Goal: Check status: Check status

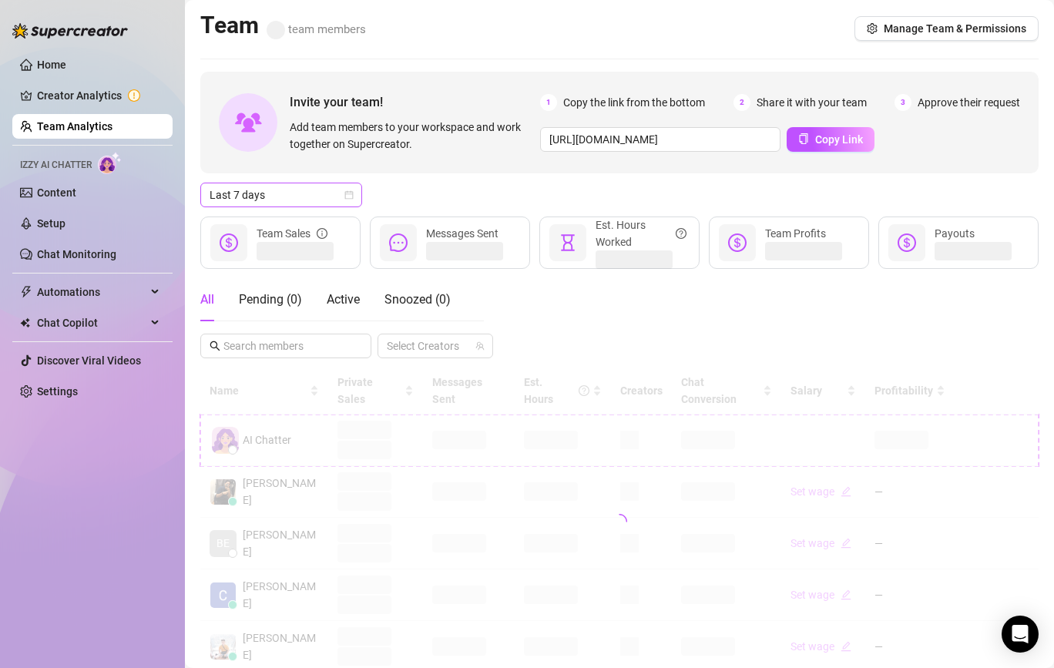
click at [314, 205] on span "Last 7 days" at bounding box center [281, 194] width 143 height 23
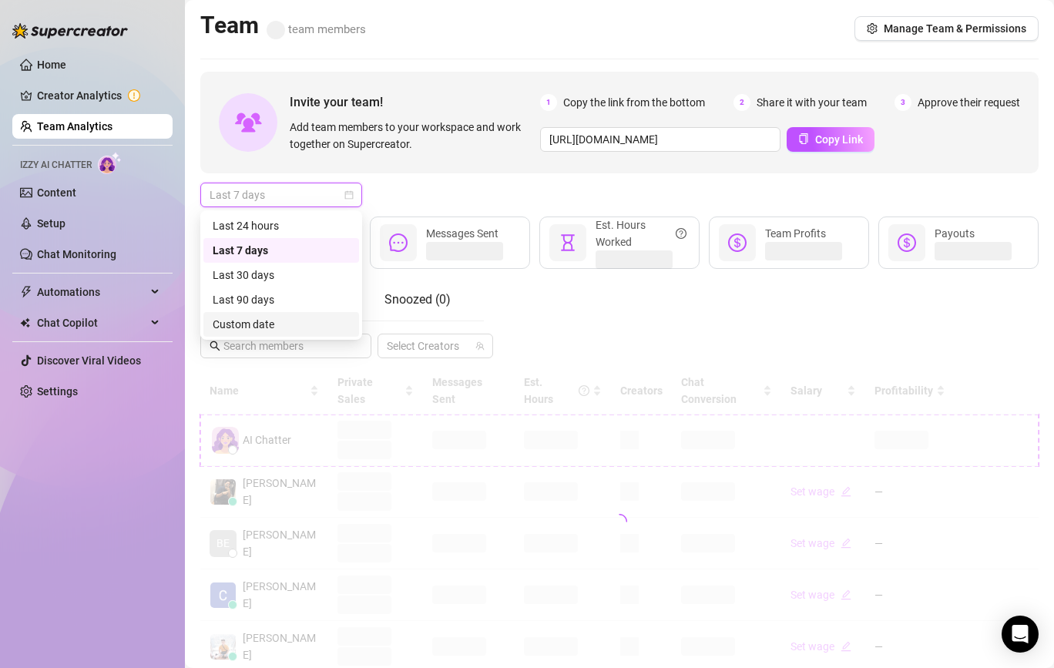
click at [273, 324] on div "Custom date" at bounding box center [281, 324] width 137 height 17
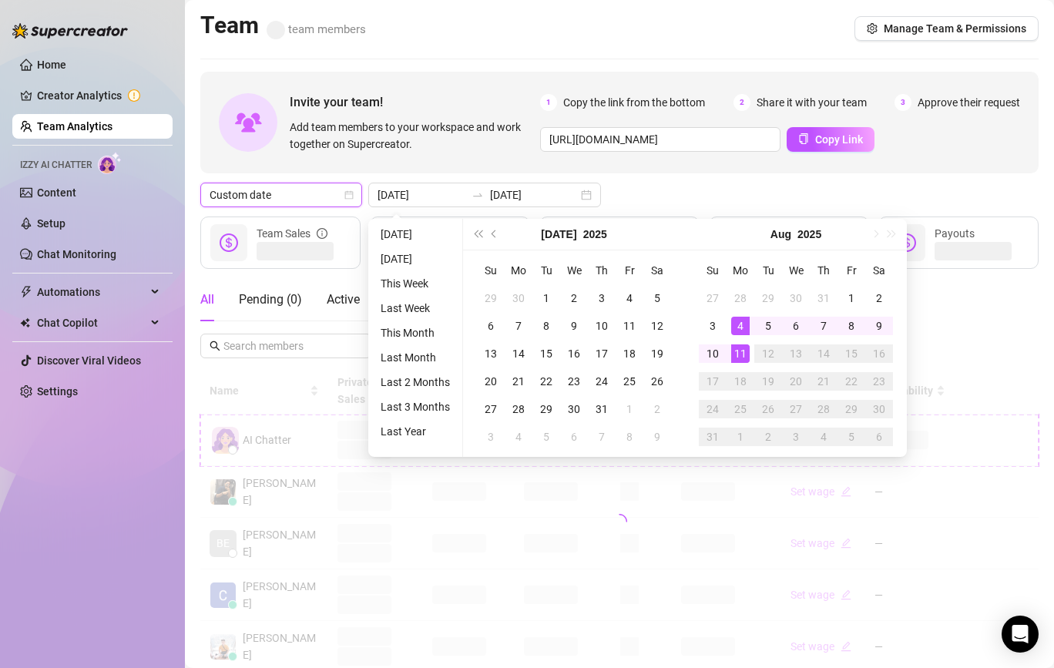
type input "[DATE]"
click at [736, 348] on div "11" at bounding box center [740, 353] width 18 height 18
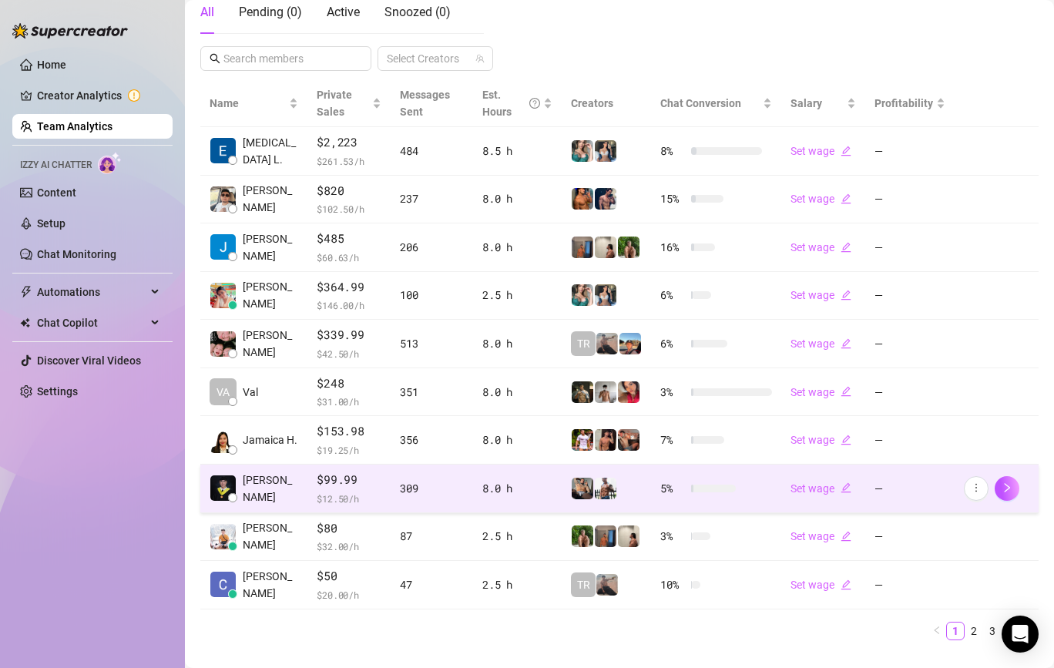
scroll to position [317, 0]
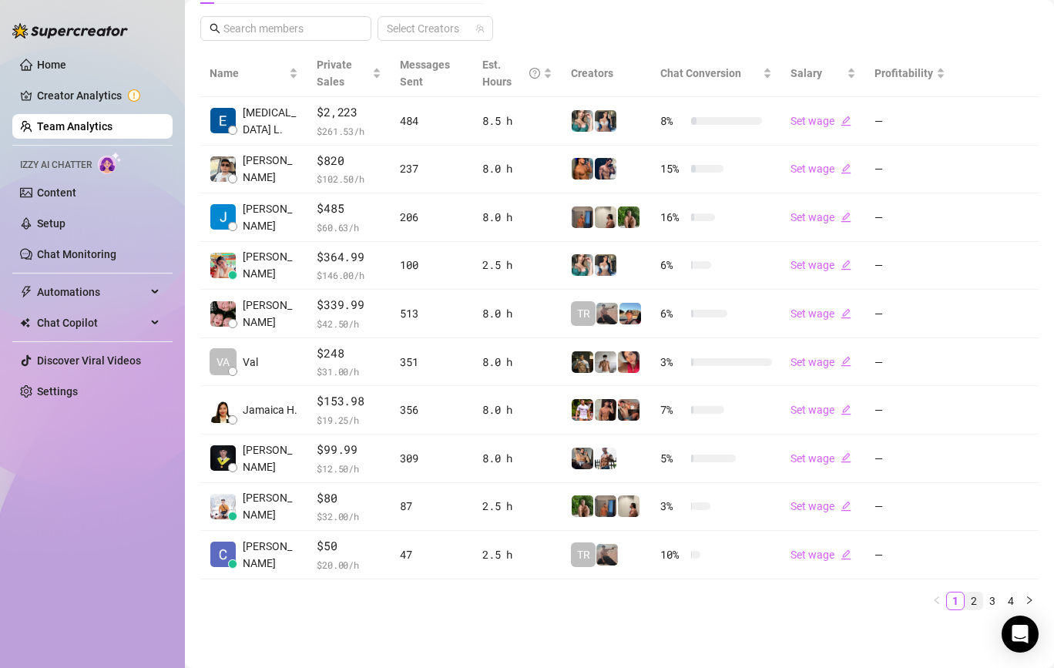
click at [974, 604] on link "2" at bounding box center [974, 601] width 17 height 17
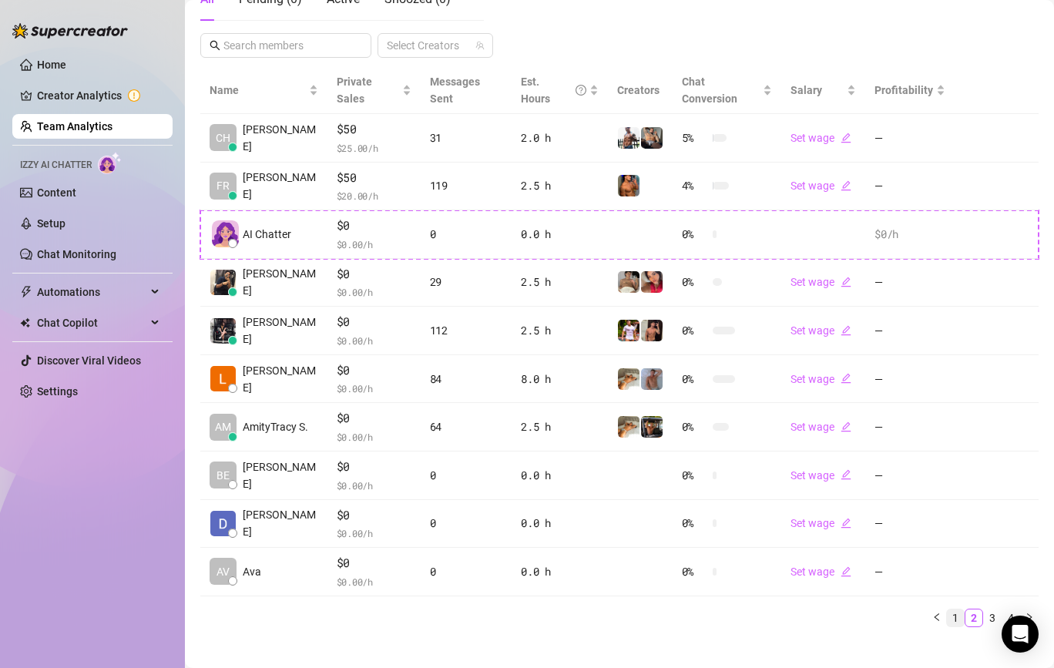
click at [959, 610] on link "1" at bounding box center [955, 618] width 17 height 17
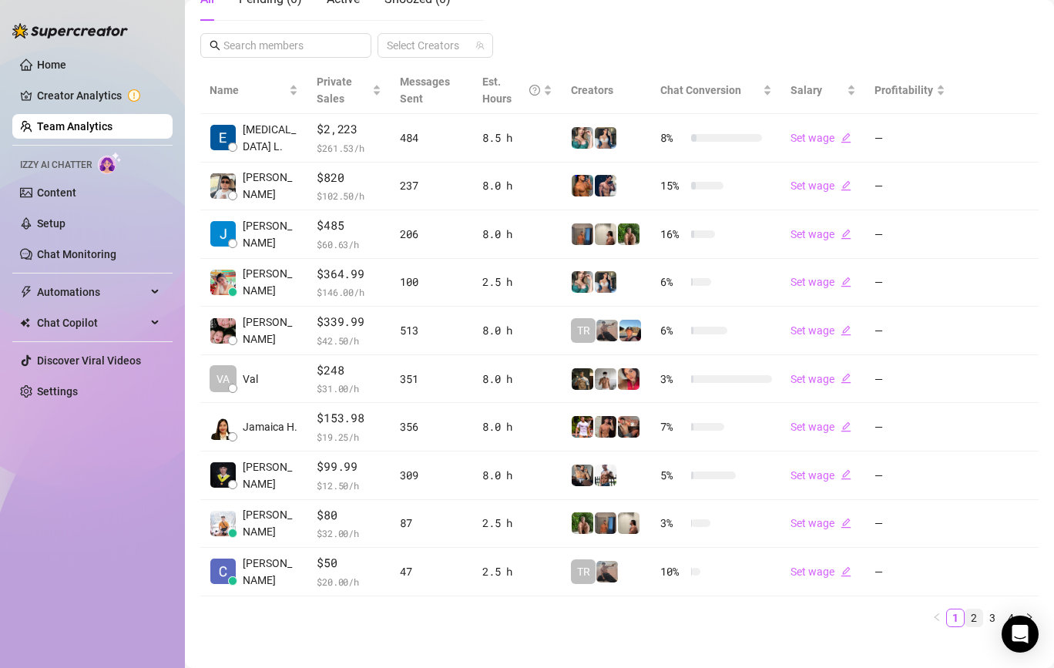
click at [969, 618] on link "2" at bounding box center [974, 618] width 17 height 17
